Goal: Download file/media

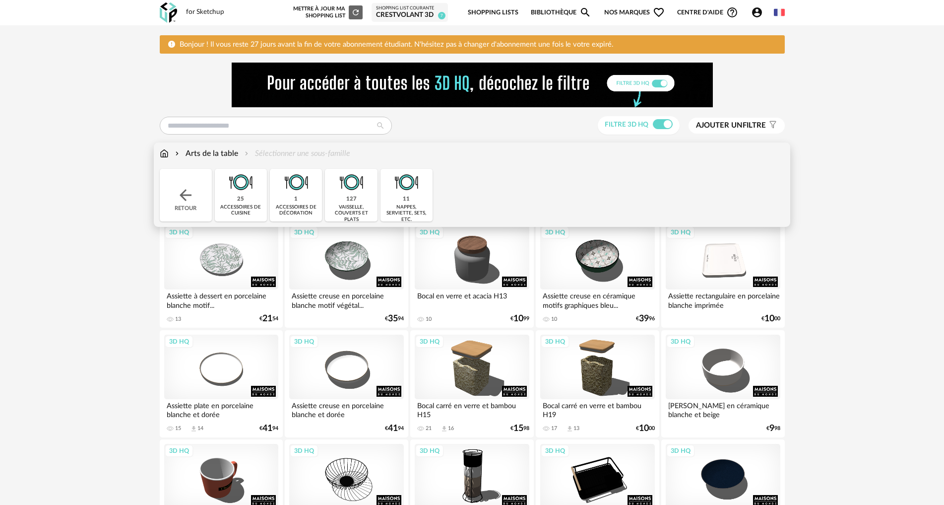
click at [160, 151] on img at bounding box center [164, 153] width 9 height 11
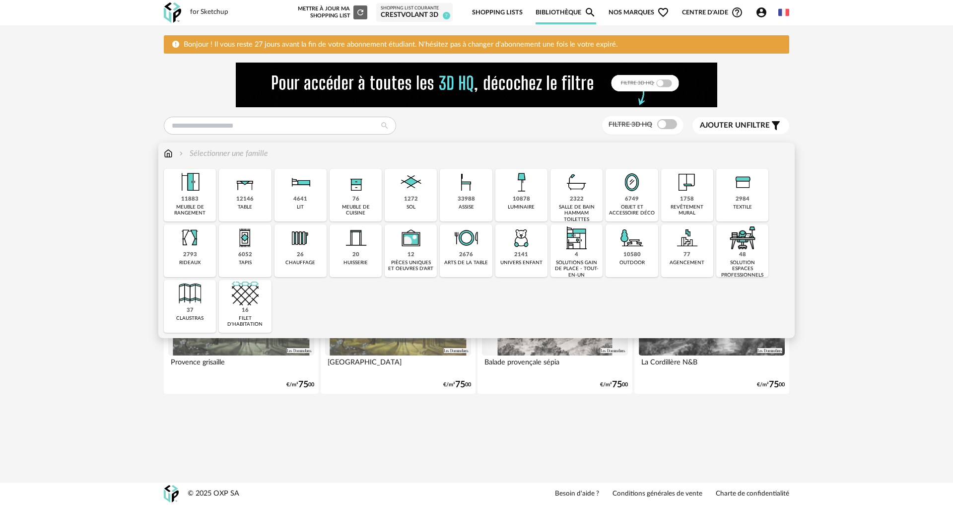
click at [256, 198] on div "12146 table" at bounding box center [245, 195] width 52 height 53
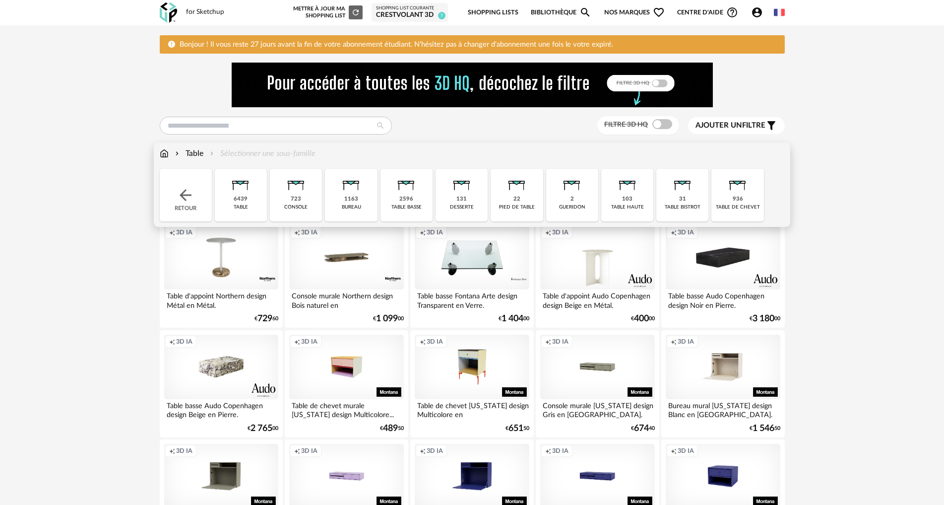
click at [246, 202] on div "6439" at bounding box center [241, 198] width 14 height 7
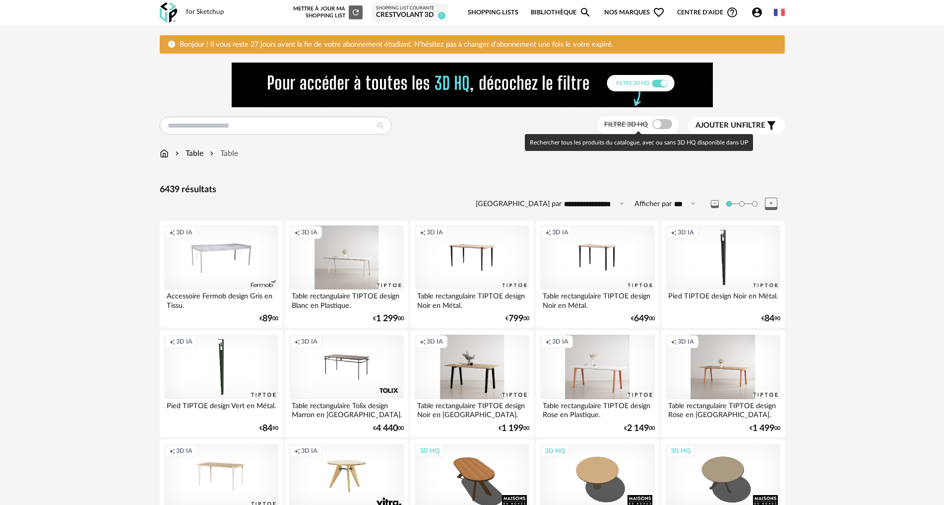
click at [652, 125] on span at bounding box center [662, 124] width 20 height 10
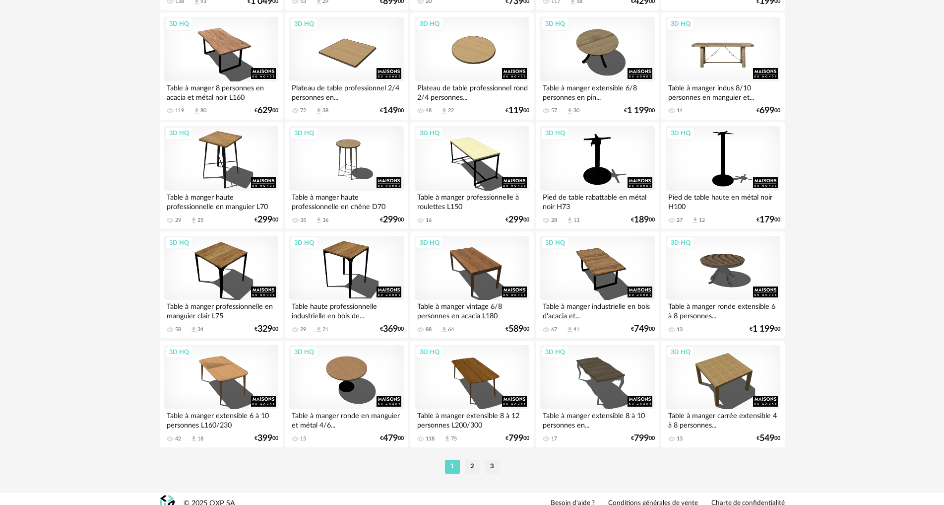
scroll to position [1965, 0]
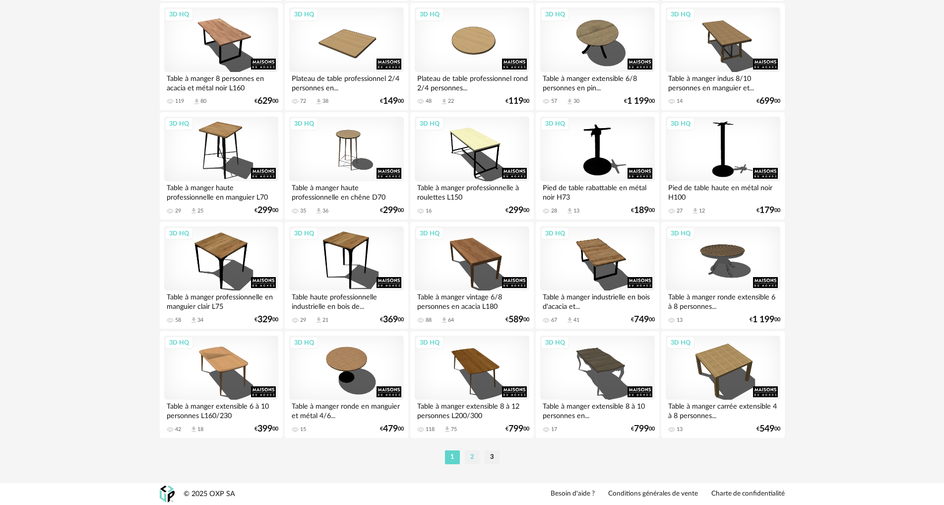
click at [468, 454] on li "2" at bounding box center [472, 457] width 15 height 14
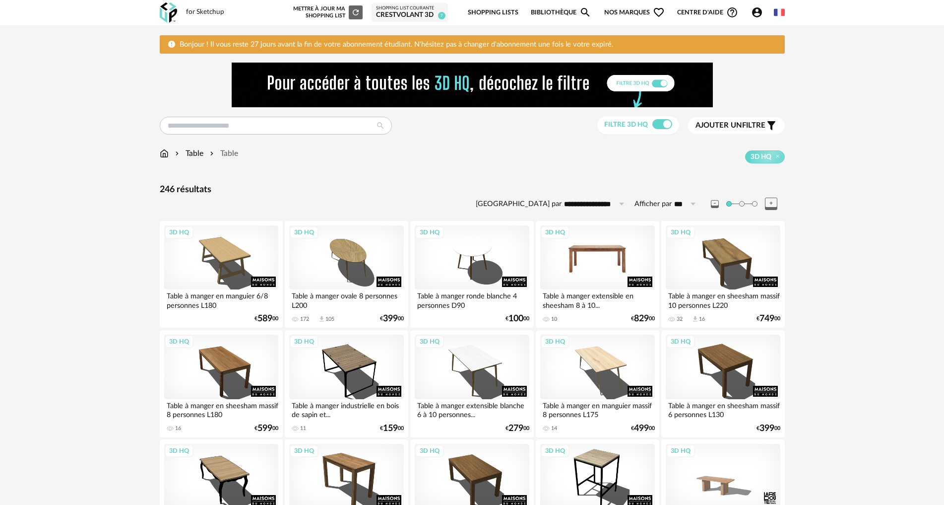
click at [598, 252] on div "3D HQ" at bounding box center [597, 257] width 114 height 65
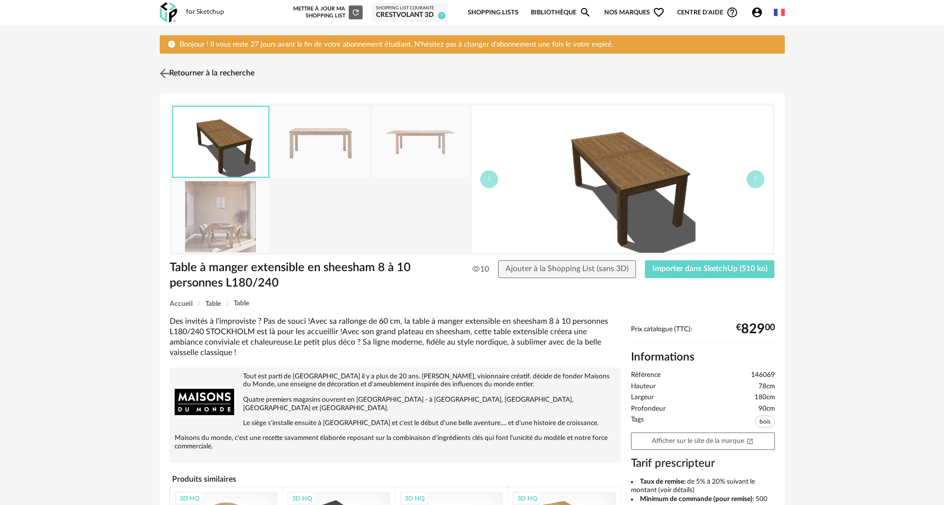
click at [157, 70] on link "Retourner à la recherche" at bounding box center [205, 74] width 97 height 22
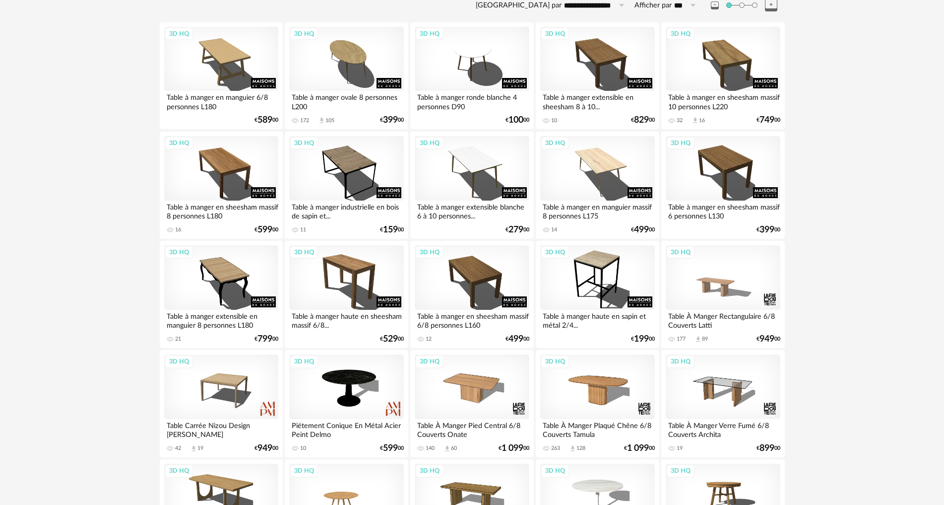
scroll to position [99, 0]
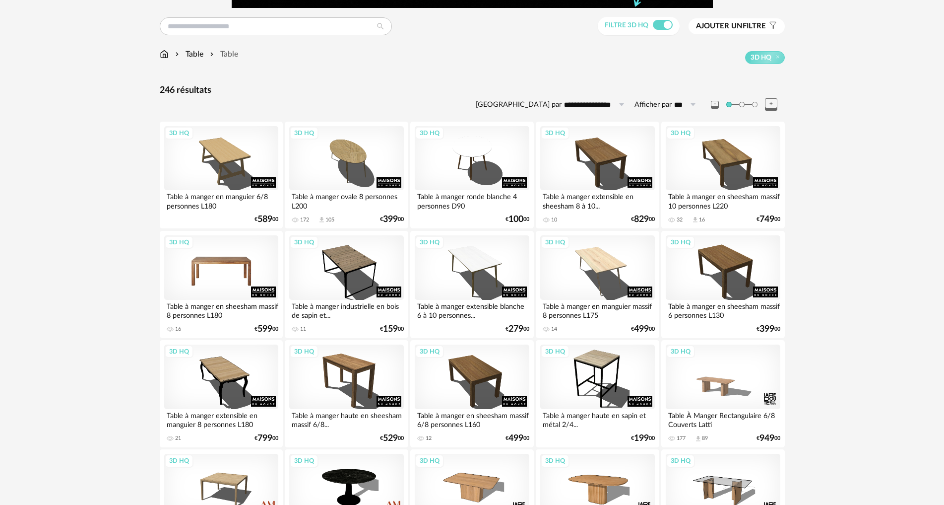
click at [243, 256] on div "3D HQ" at bounding box center [221, 267] width 114 height 65
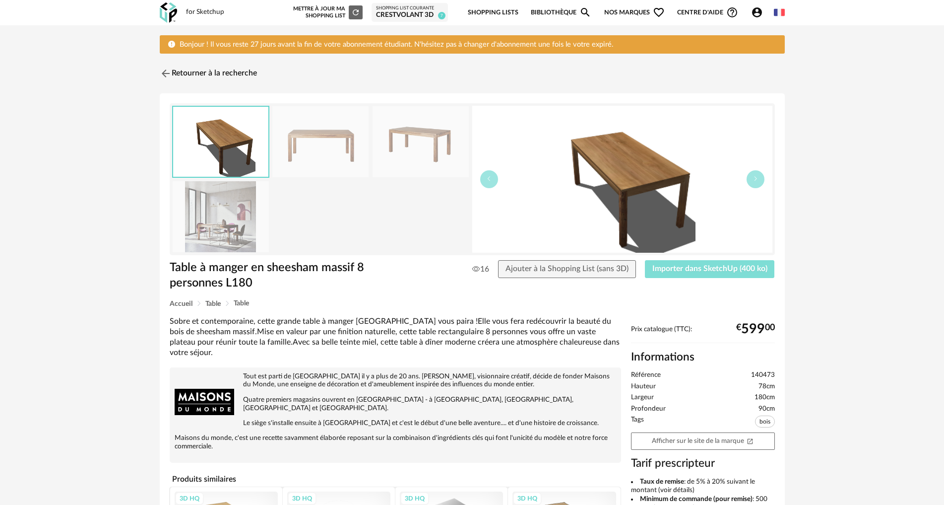
click at [658, 270] on span "Importer dans SketchUp (400 ko)" at bounding box center [709, 268] width 115 height 8
